Goal: Find specific page/section: Find specific page/section

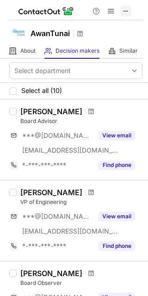
click at [128, 15] on span at bounding box center [125, 10] width 7 height 7
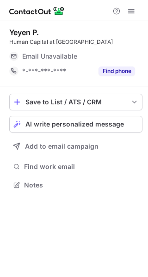
scroll to position [5, 5]
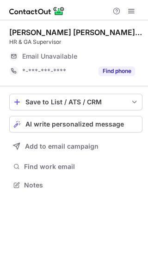
scroll to position [5, 5]
